Goal: Navigation & Orientation: Find specific page/section

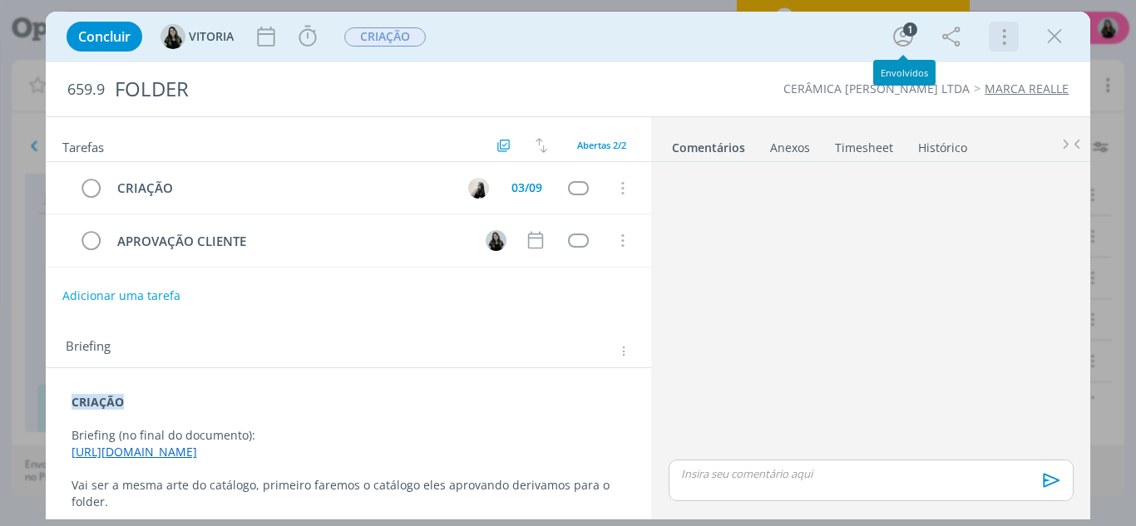
scroll to position [59, 0]
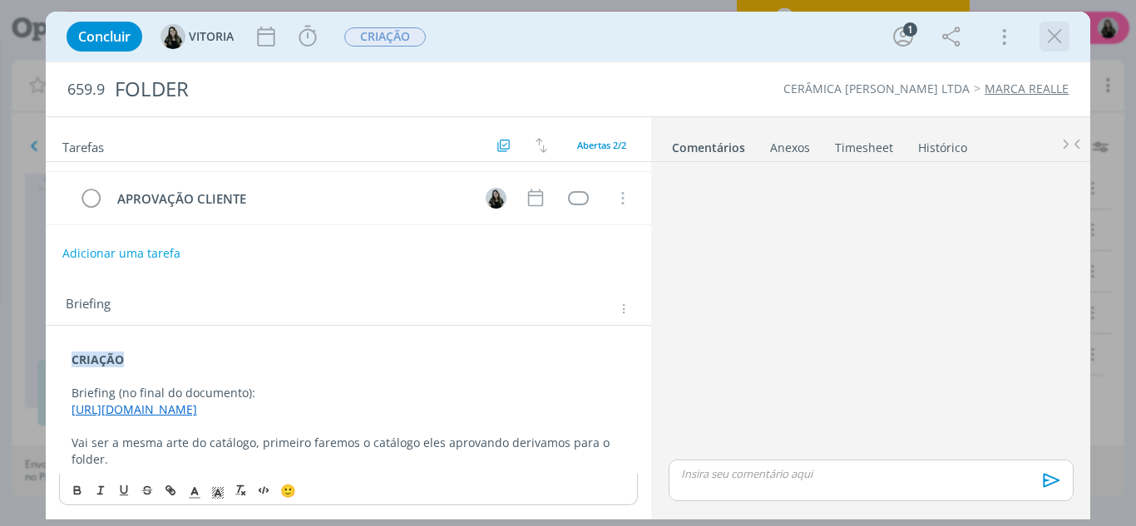
click at [1056, 47] on icon "dialog" at bounding box center [1054, 36] width 25 height 25
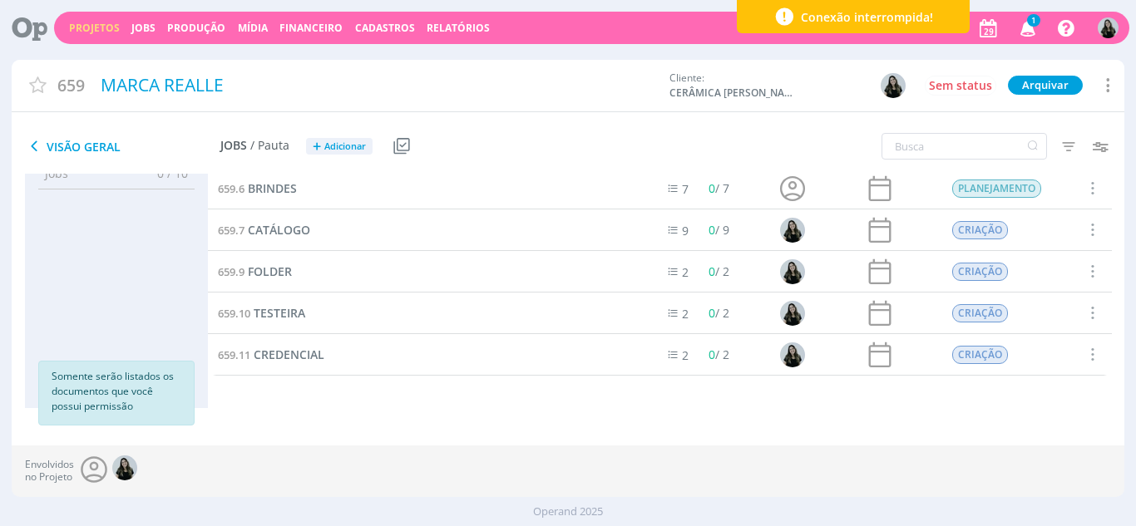
click at [1031, 32] on icon "button" at bounding box center [1028, 27] width 29 height 28
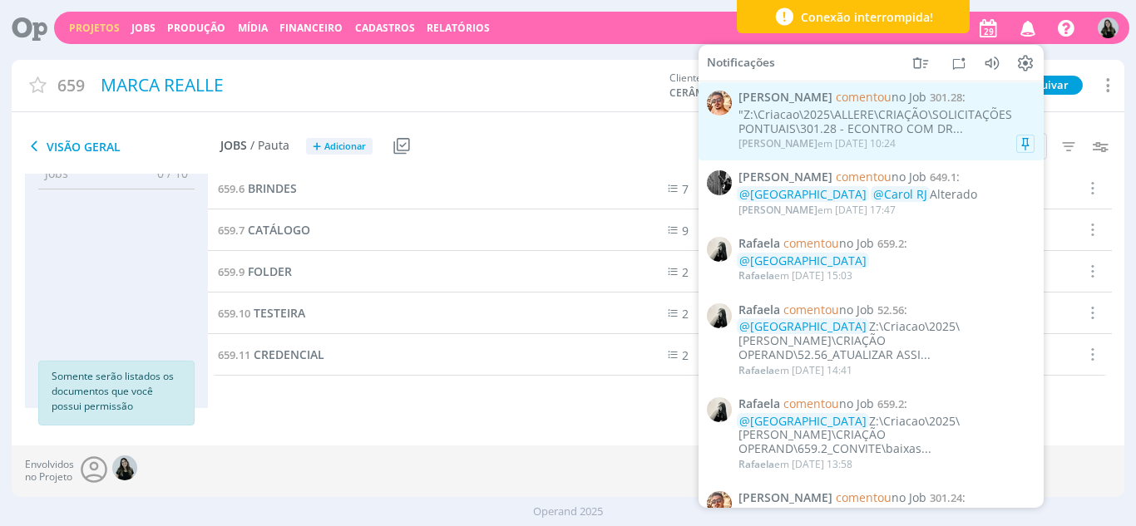
click at [795, 125] on div ""Z:\Criacao\2025\ALLERE\CRIAÇÃO\SOLICITAÇÕES PONTUAIS\301.28 - ECONTRO COM DR..." at bounding box center [886, 122] width 296 height 28
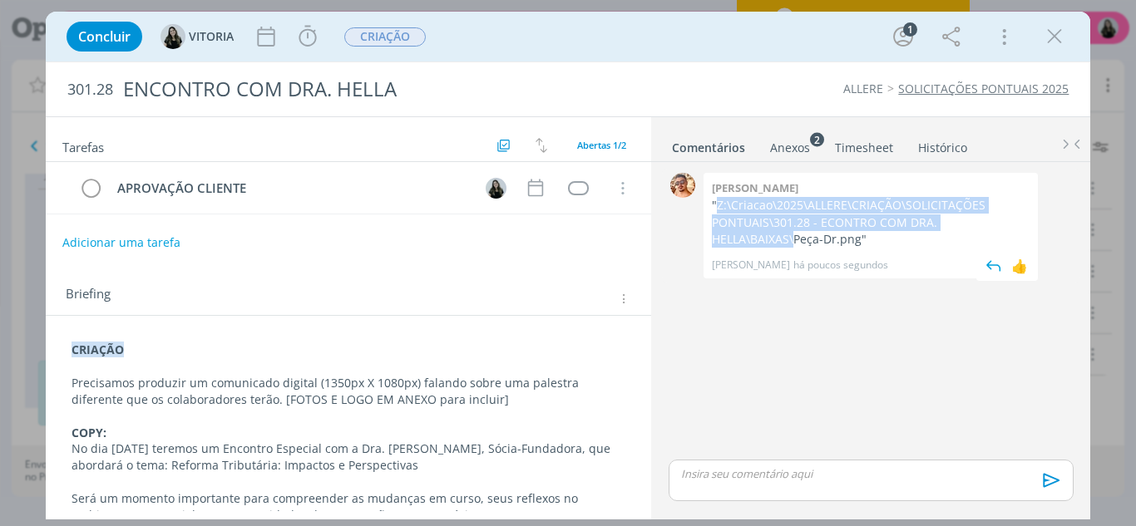
drag, startPoint x: 717, startPoint y: 204, endPoint x: 792, endPoint y: 236, distance: 81.6
click at [792, 236] on p ""Z:\Criacao\2025\ALLERE\CRIAÇÃO\SOLICITAÇÕES PONTUAIS\301.28 - ECONTRO COM DRA.…" at bounding box center [871, 222] width 318 height 51
copy p "Z:\Criacao\2025\ALLERE\CRIAÇÃO\SOLICITAÇÕES PONTUAIS\301.28 - ECONTRO COM DRA. …"
click at [1043, 37] on icon "dialog" at bounding box center [1054, 36] width 25 height 25
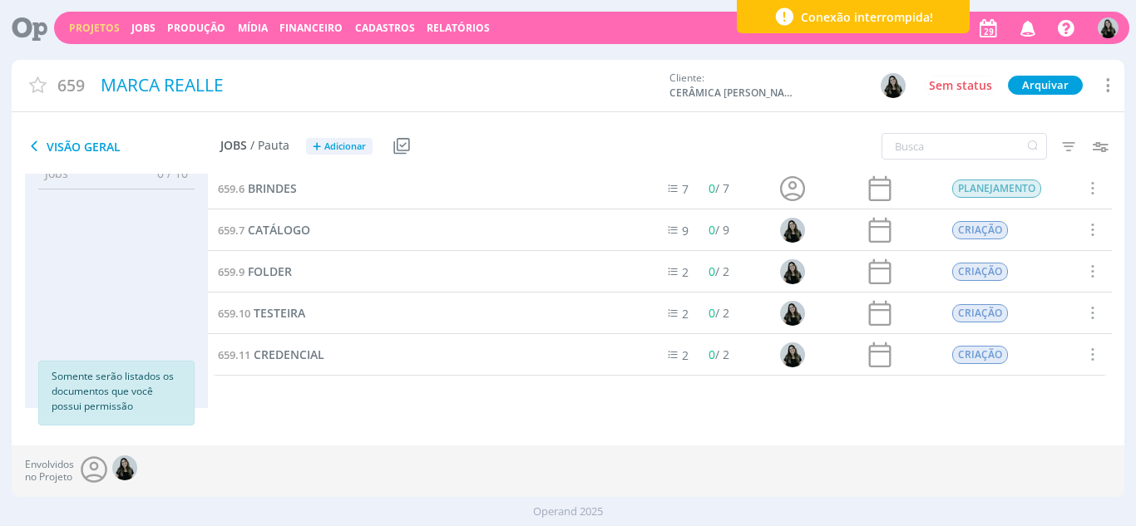
click at [1033, 32] on icon "button" at bounding box center [1028, 27] width 29 height 28
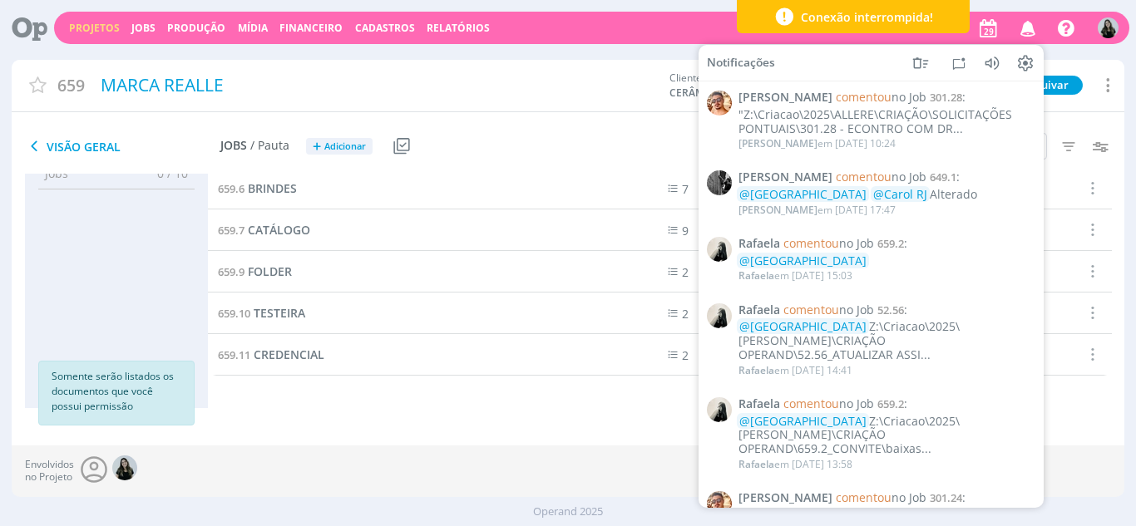
drag, startPoint x: 616, startPoint y: 123, endPoint x: 579, endPoint y: 119, distance: 37.7
click at [616, 123] on div "Visão Geral Jobs / Pauta + Adicionar Usar Job de template Criar template a part…" at bounding box center [568, 147] width 1113 height 55
